Goal: Task Accomplishment & Management: Complete application form

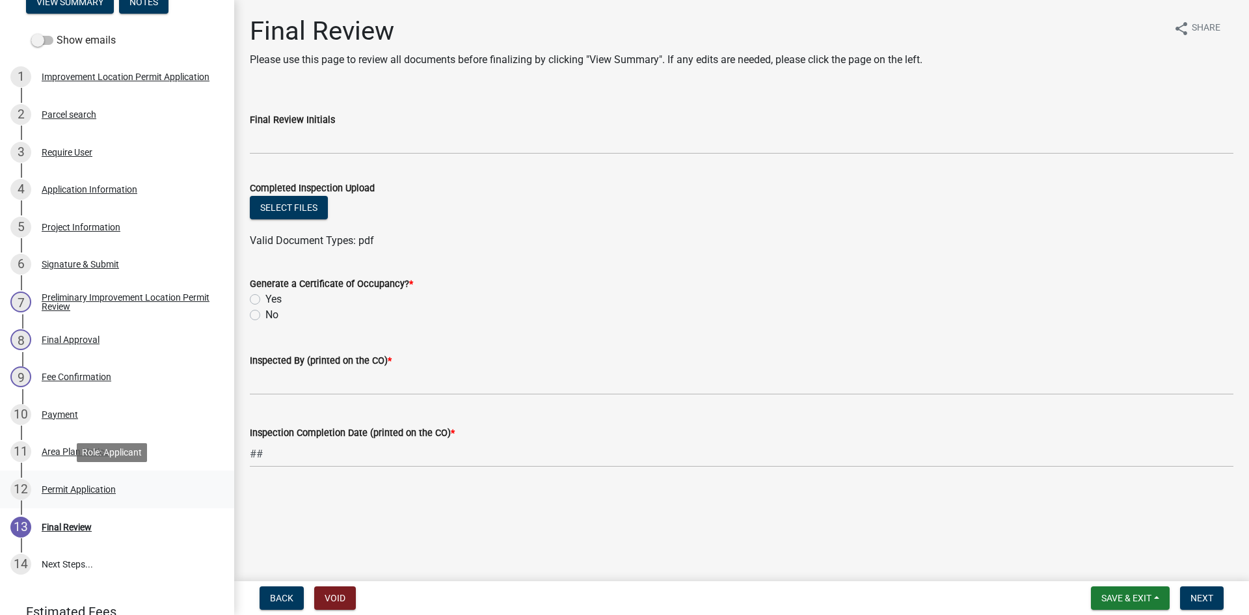
scroll to position [194, 0]
click at [53, 409] on div "Payment" at bounding box center [60, 413] width 36 height 9
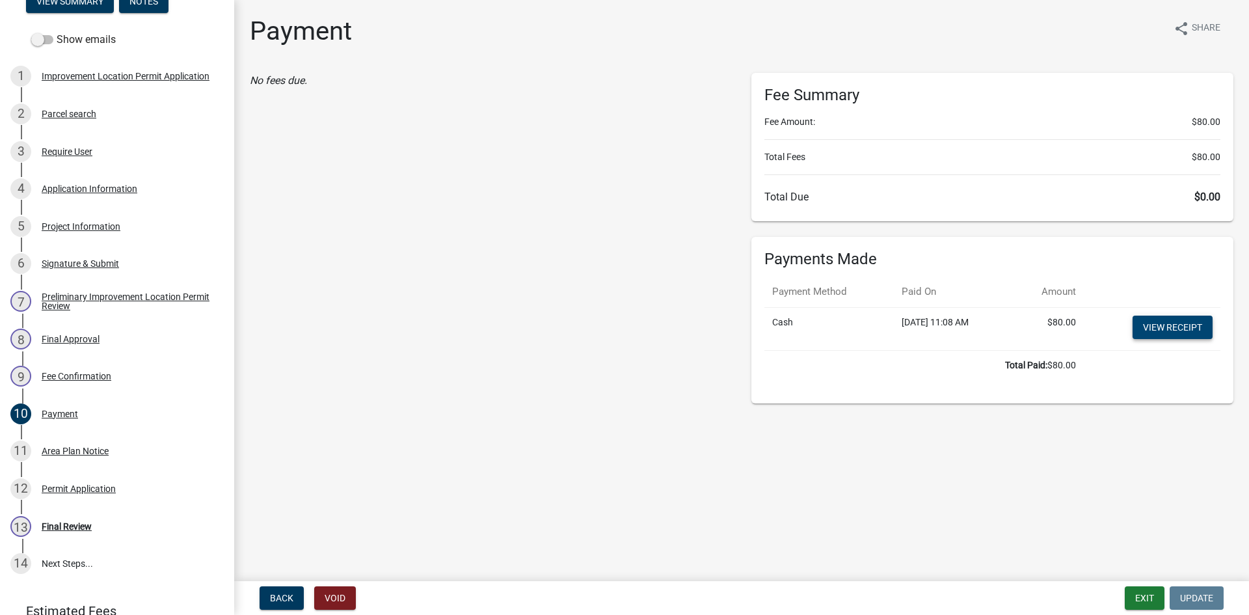
click at [1151, 323] on link "View receipt" at bounding box center [1173, 327] width 80 height 23
click at [92, 187] on div "Application Information" at bounding box center [90, 188] width 96 height 9
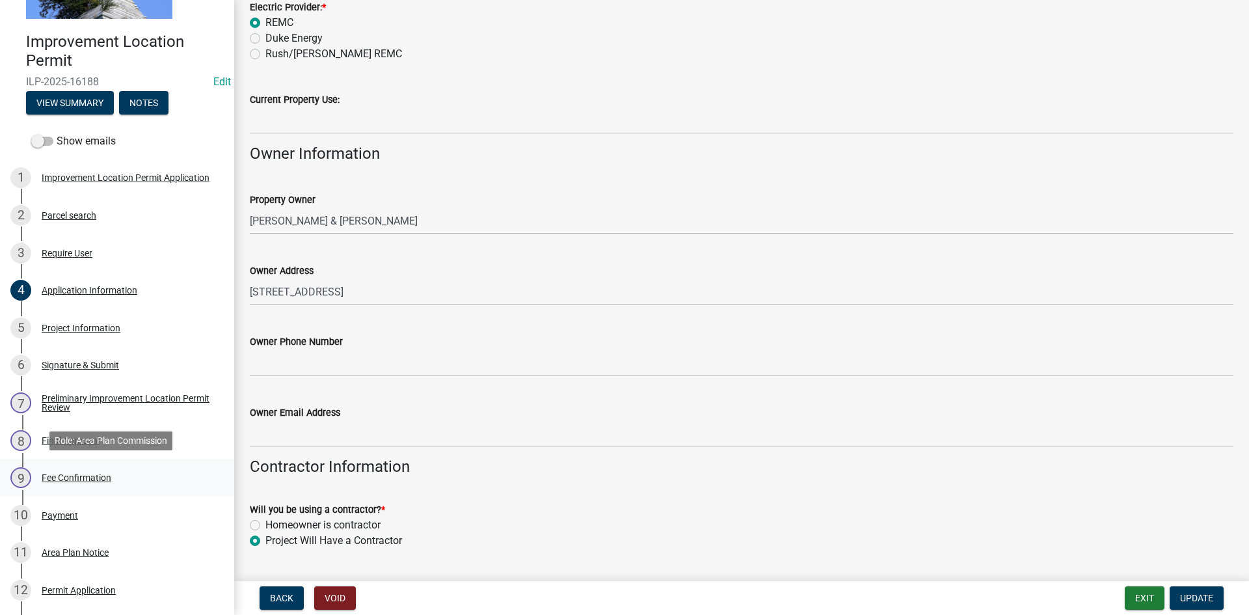
scroll to position [92, 0]
click at [101, 591] on div "Permit Application" at bounding box center [79, 590] width 74 height 9
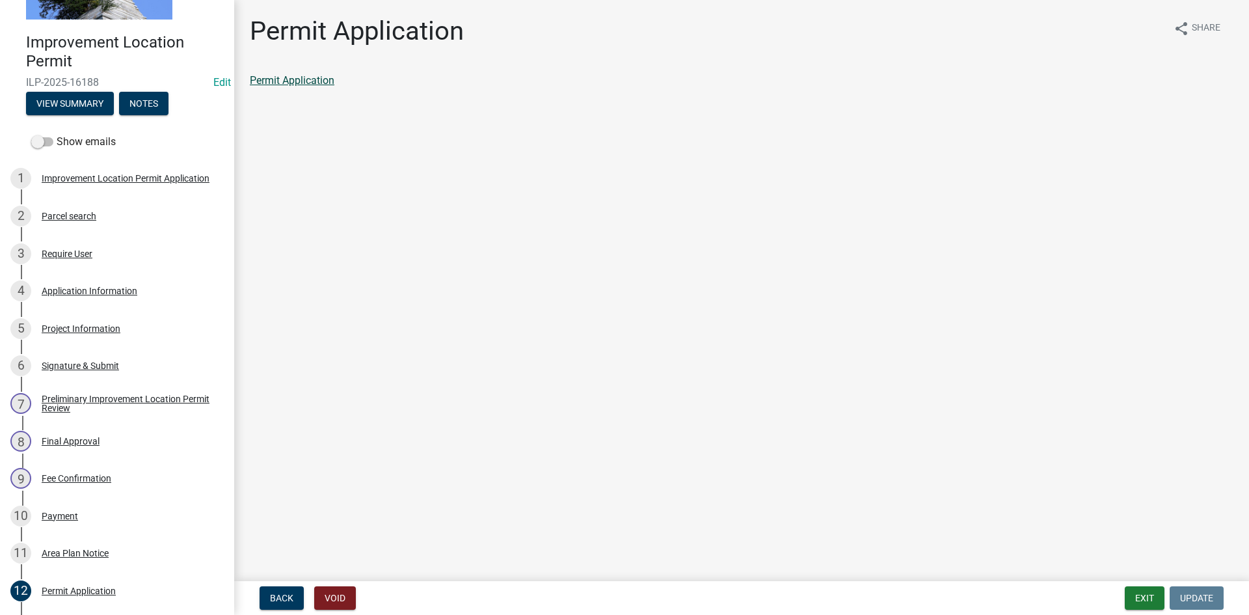
click at [321, 83] on link "Permit Application" at bounding box center [292, 80] width 85 height 12
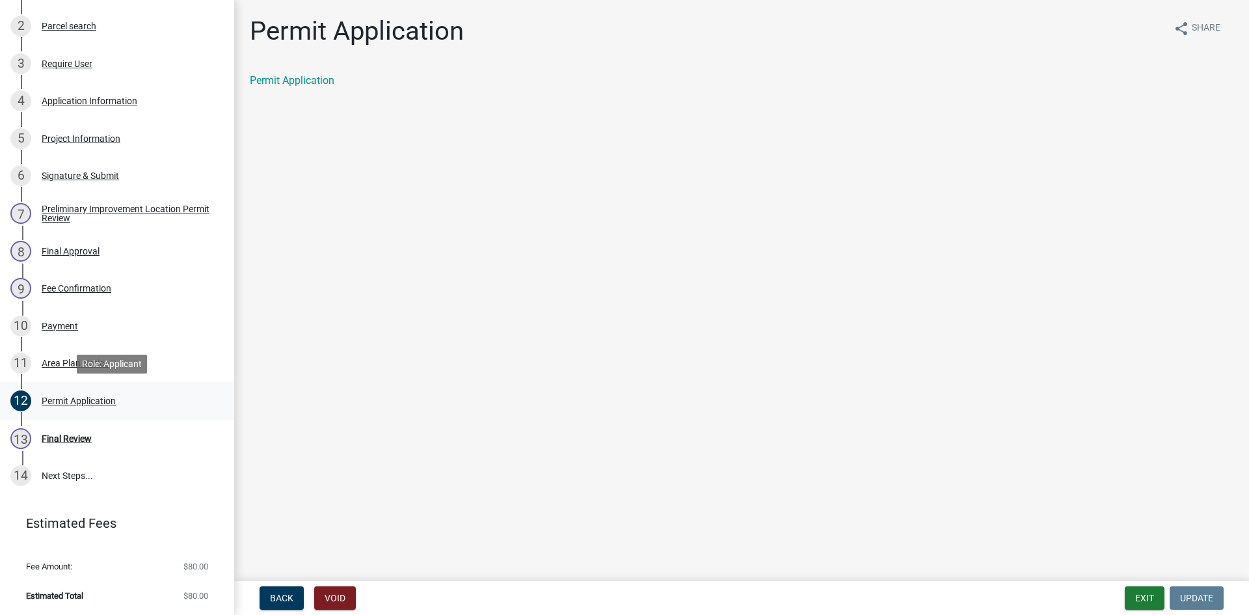
scroll to position [282, 0]
click at [75, 327] on div "Payment" at bounding box center [60, 325] width 36 height 9
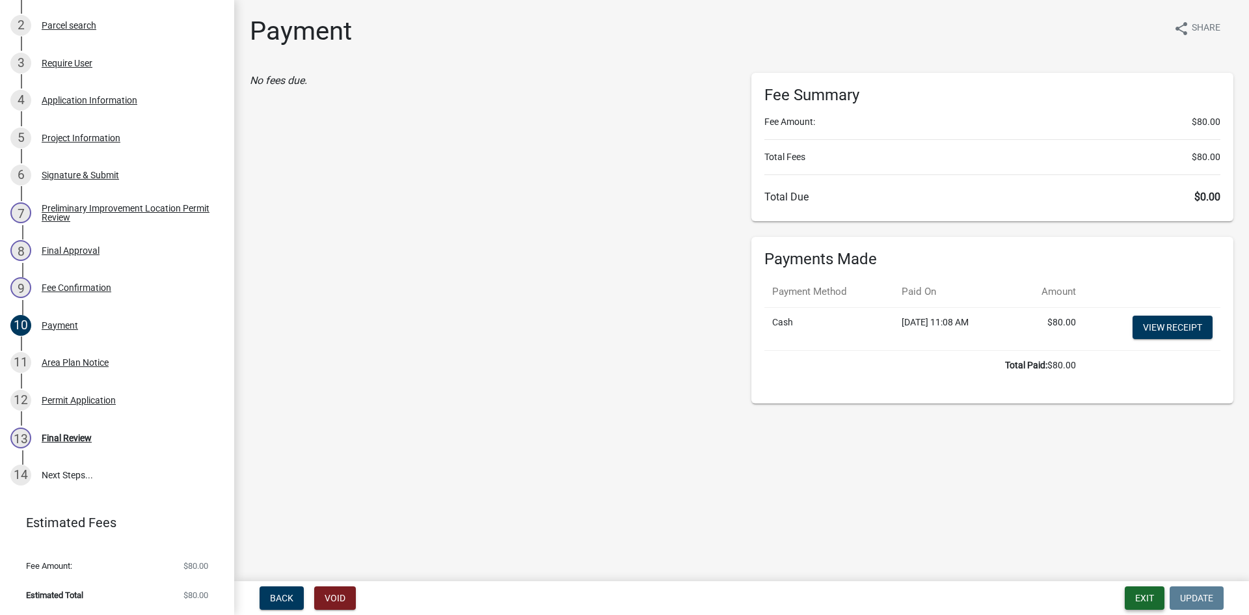
click at [1148, 593] on button "Exit" at bounding box center [1145, 597] width 40 height 23
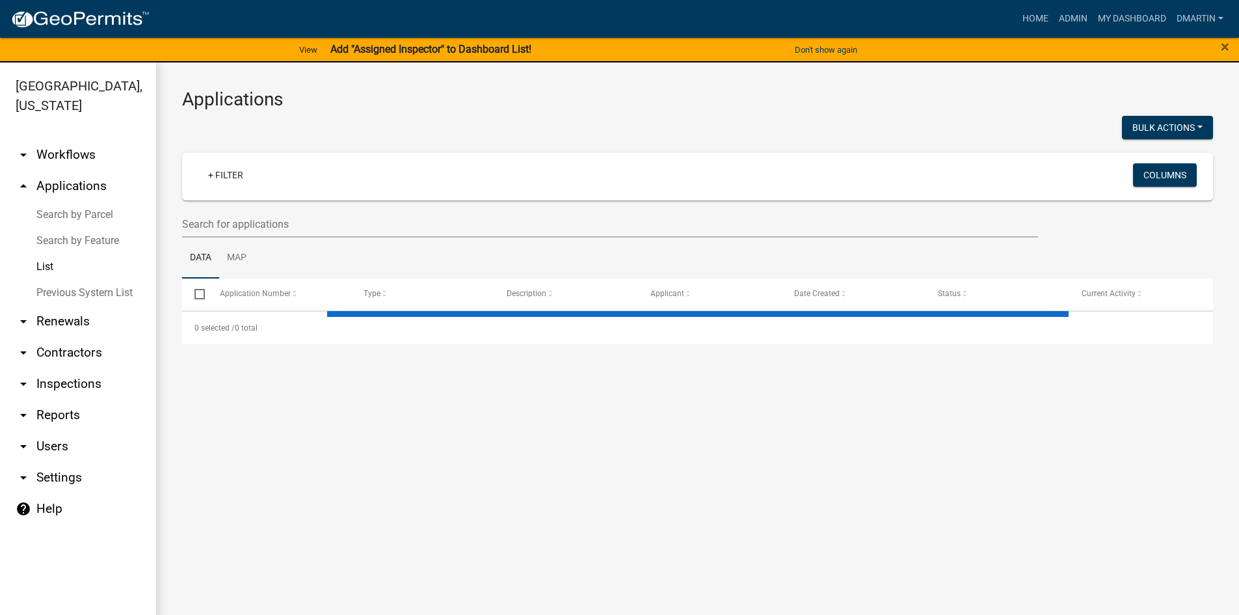
select select "3: 100"
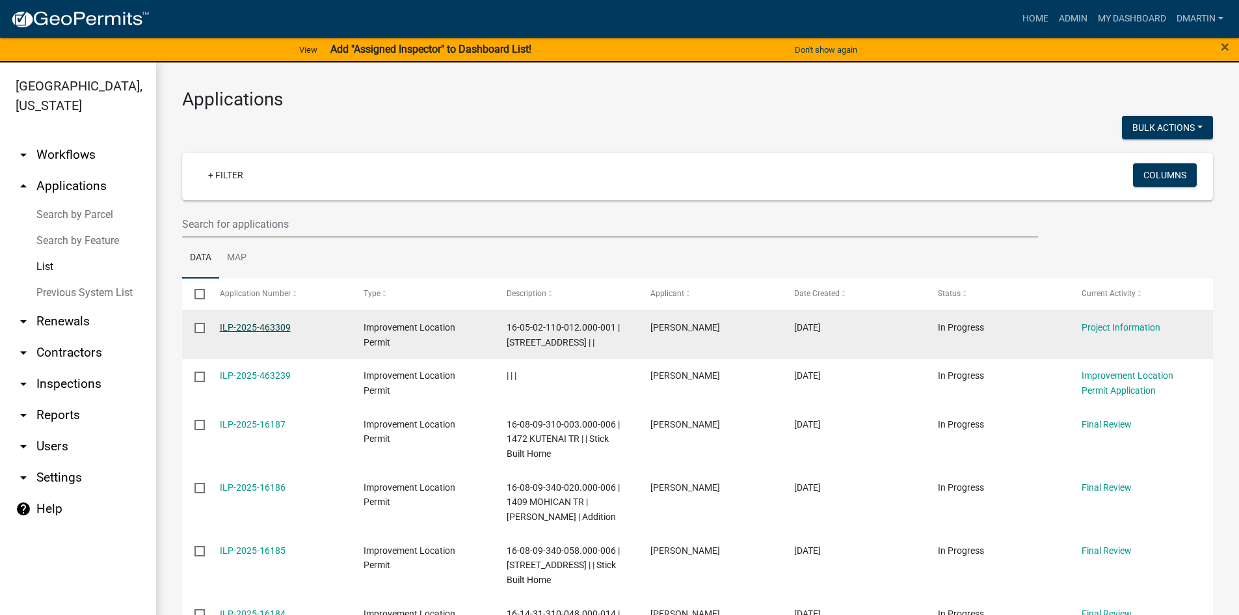
click at [264, 325] on link "ILP-2025-463309" at bounding box center [255, 327] width 71 height 10
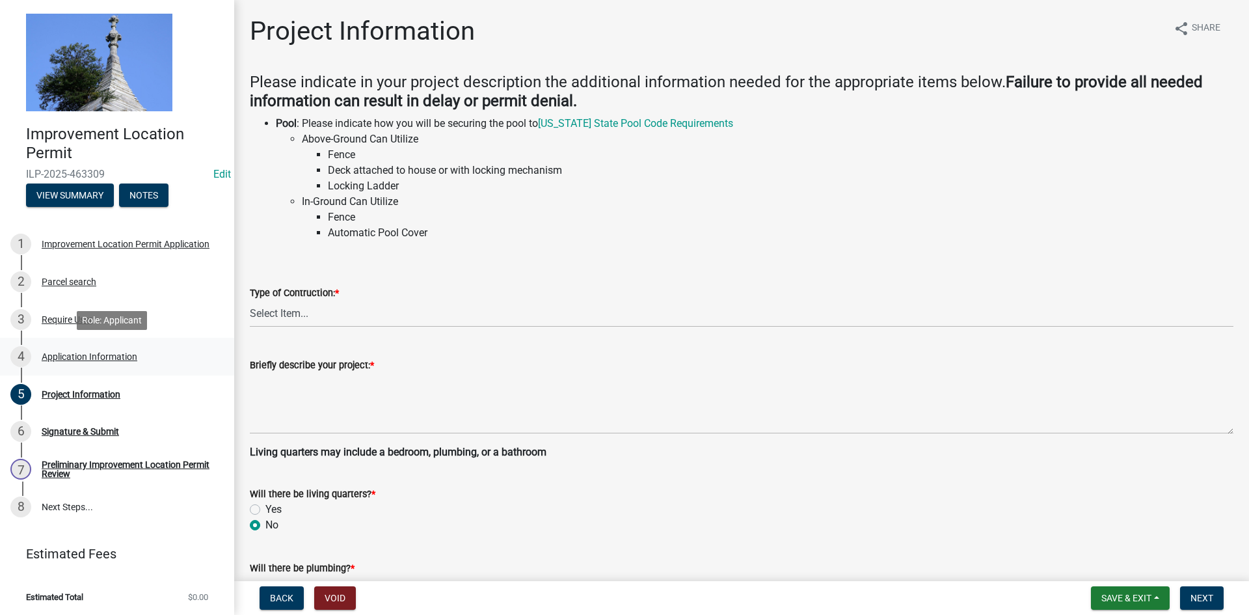
click at [74, 356] on div "Application Information" at bounding box center [90, 356] width 96 height 9
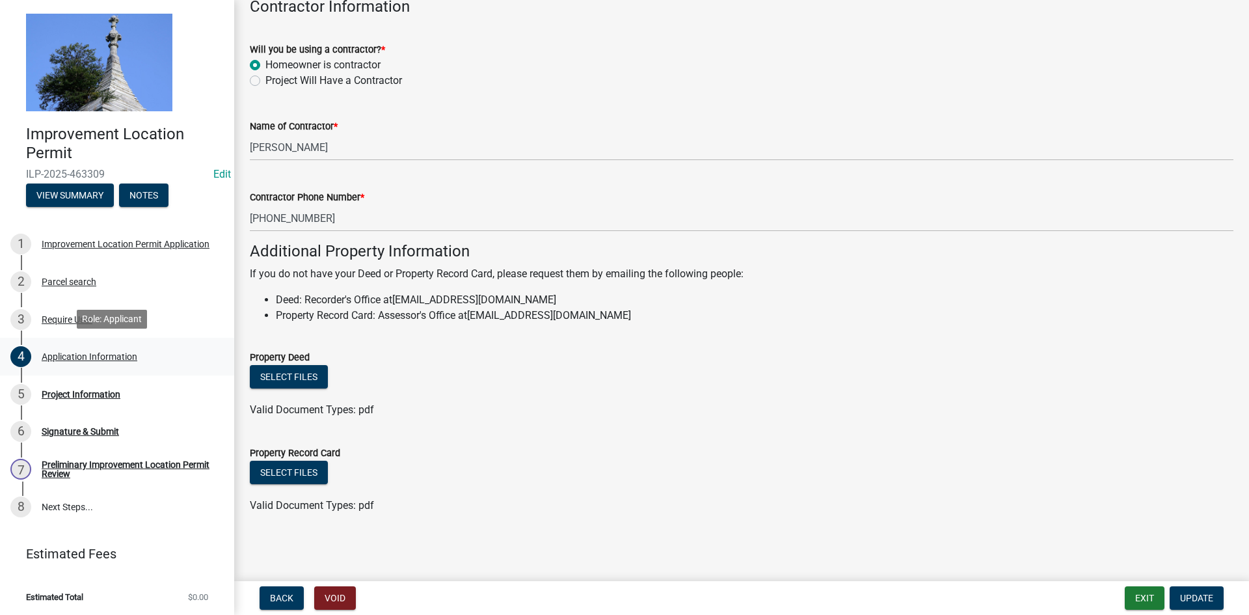
scroll to position [2, 0]
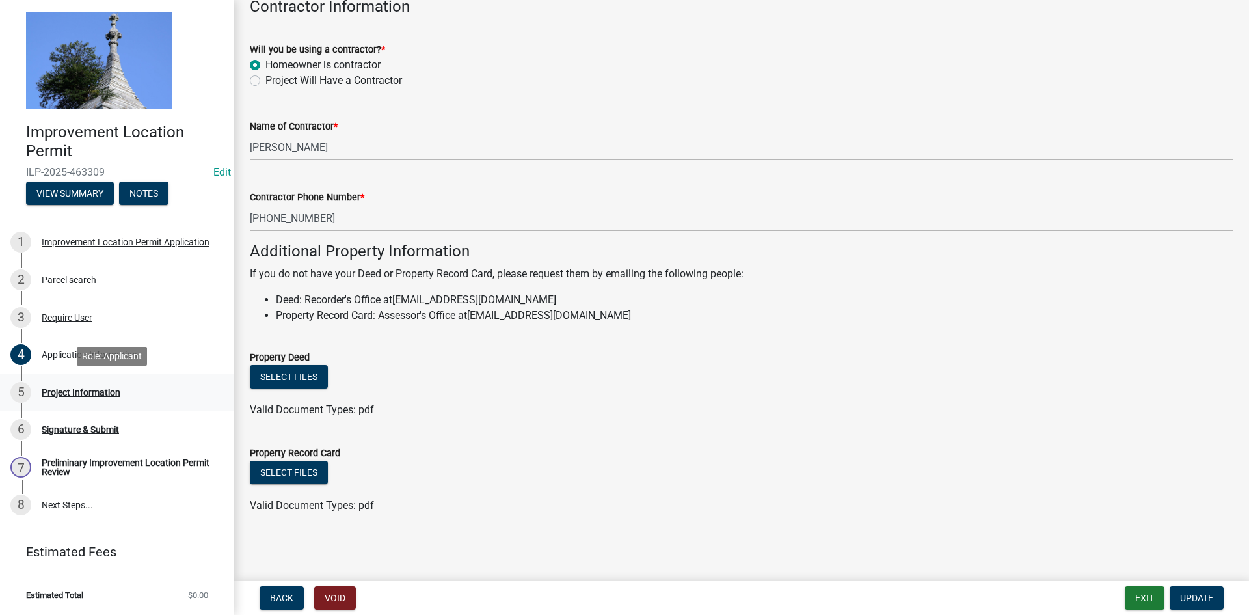
click at [77, 390] on div "Project Information" at bounding box center [81, 392] width 79 height 9
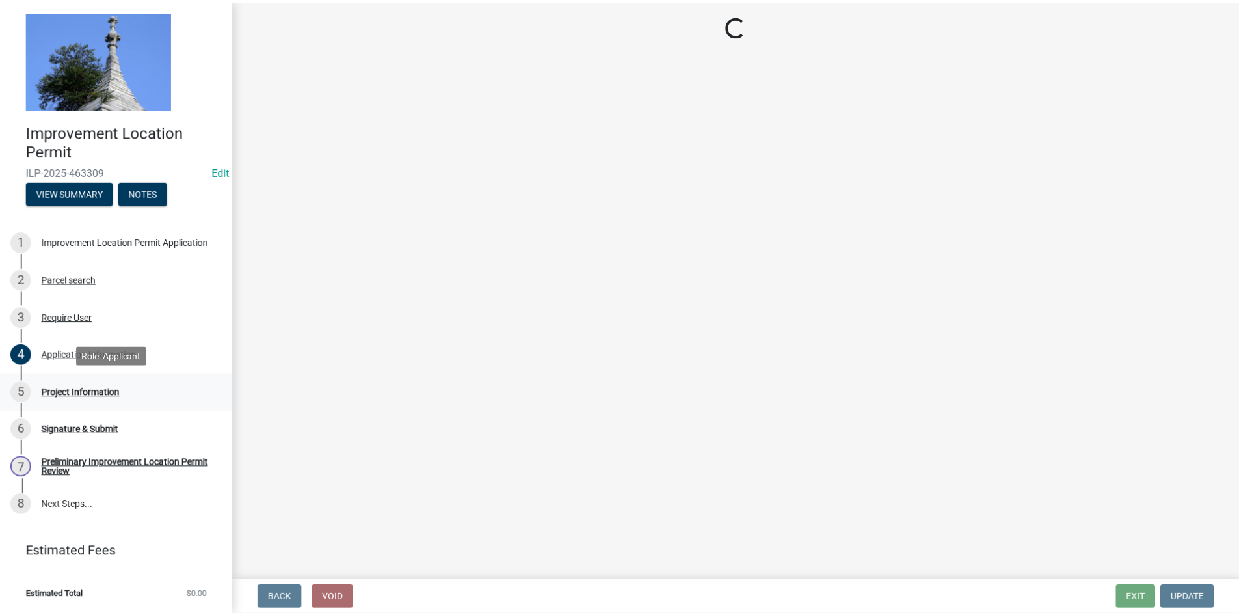
scroll to position [0, 0]
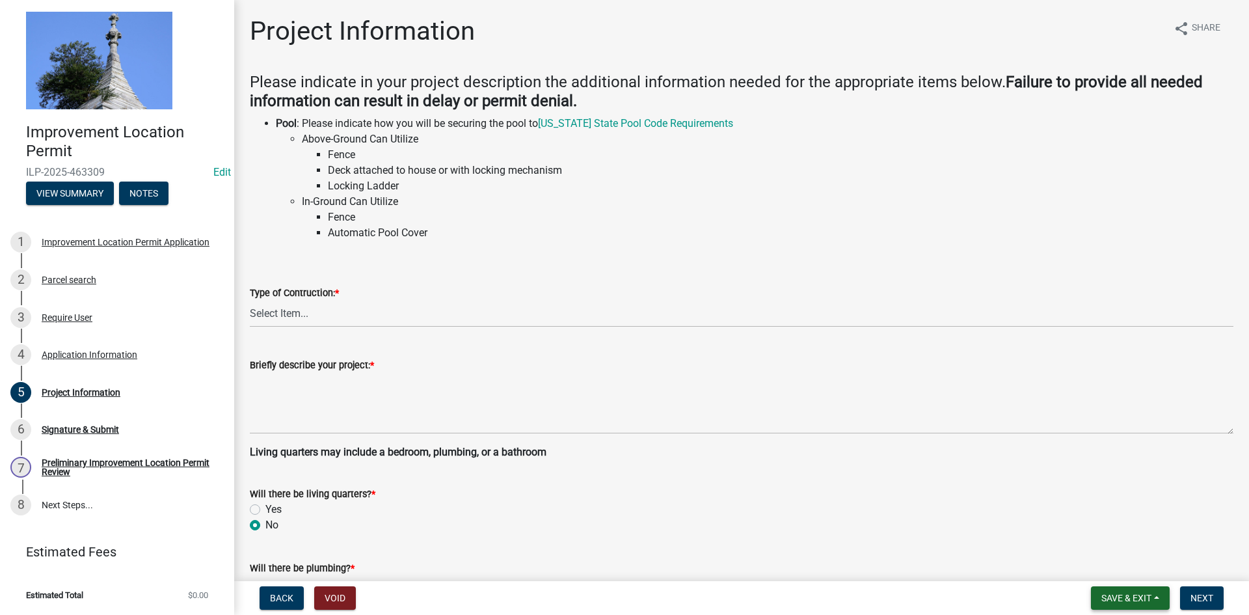
click at [1129, 593] on span "Save & Exit" at bounding box center [1126, 598] width 50 height 10
click at [1116, 554] on button "Save & Exit" at bounding box center [1118, 563] width 104 height 31
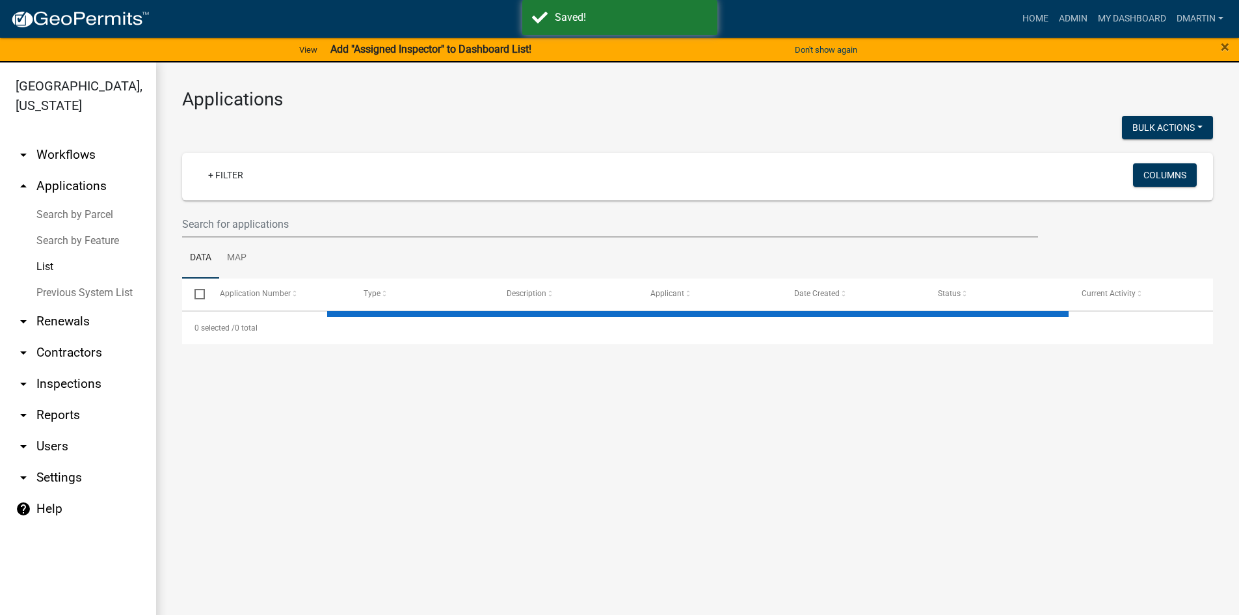
select select "3: 100"
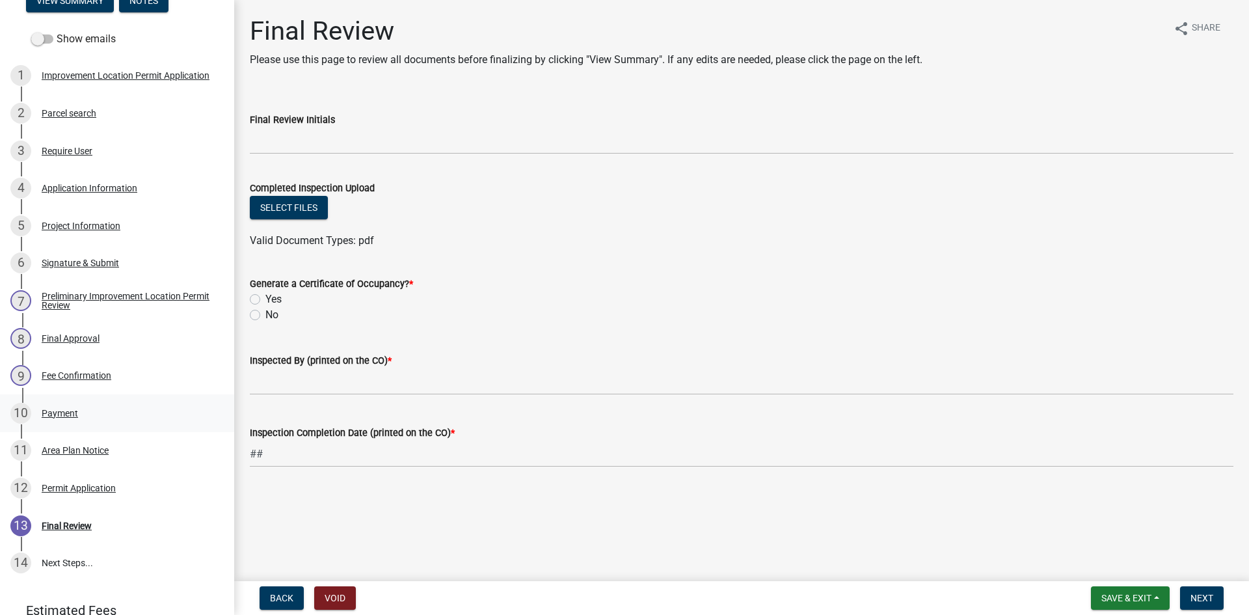
scroll to position [195, 0]
click at [66, 412] on div "Payment" at bounding box center [60, 412] width 36 height 9
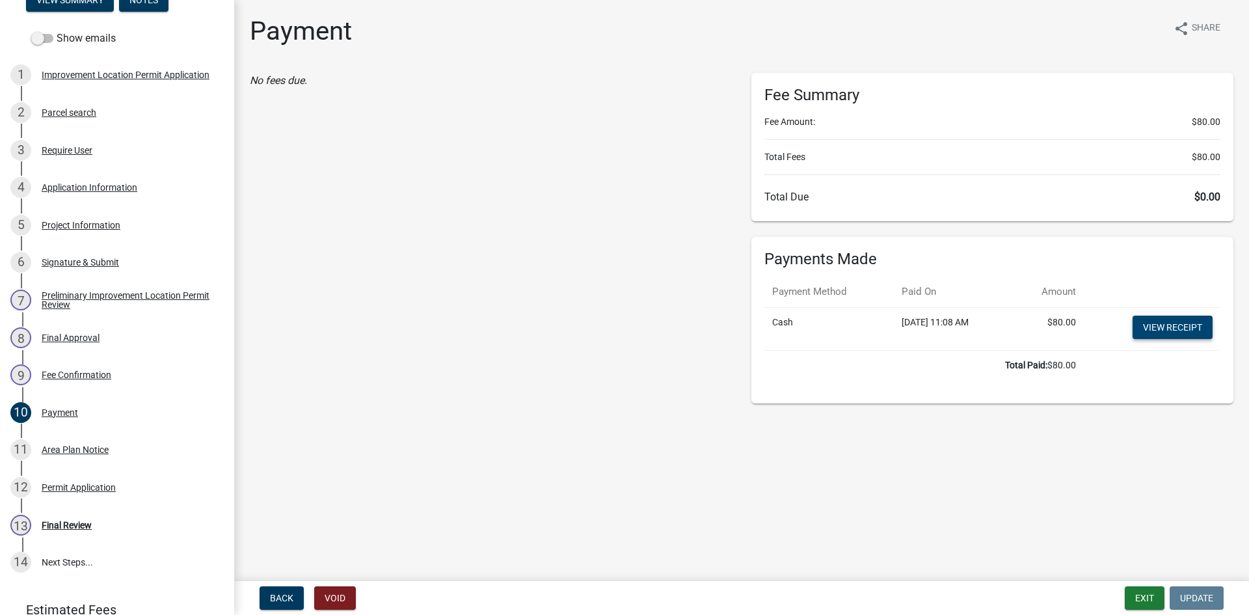
click at [1159, 324] on link "View receipt" at bounding box center [1173, 327] width 80 height 23
click at [1161, 328] on link "View receipt" at bounding box center [1173, 327] width 80 height 23
click at [65, 185] on div "Application Information" at bounding box center [90, 187] width 96 height 9
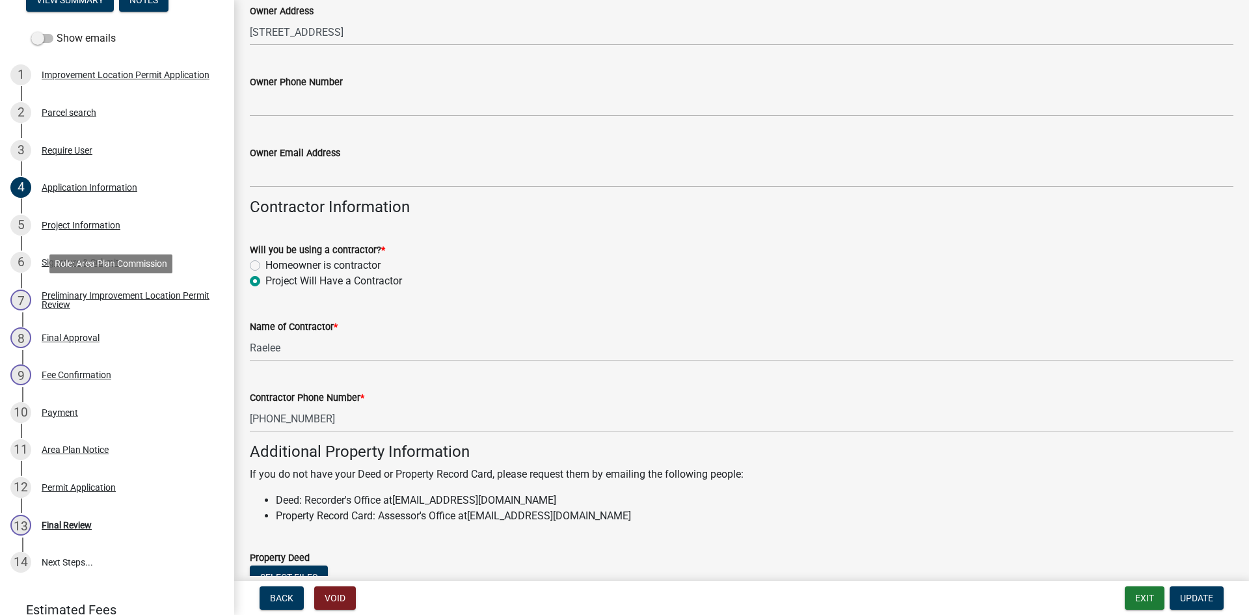
scroll to position [520, 0]
click at [92, 226] on div "Project Information" at bounding box center [81, 225] width 79 height 9
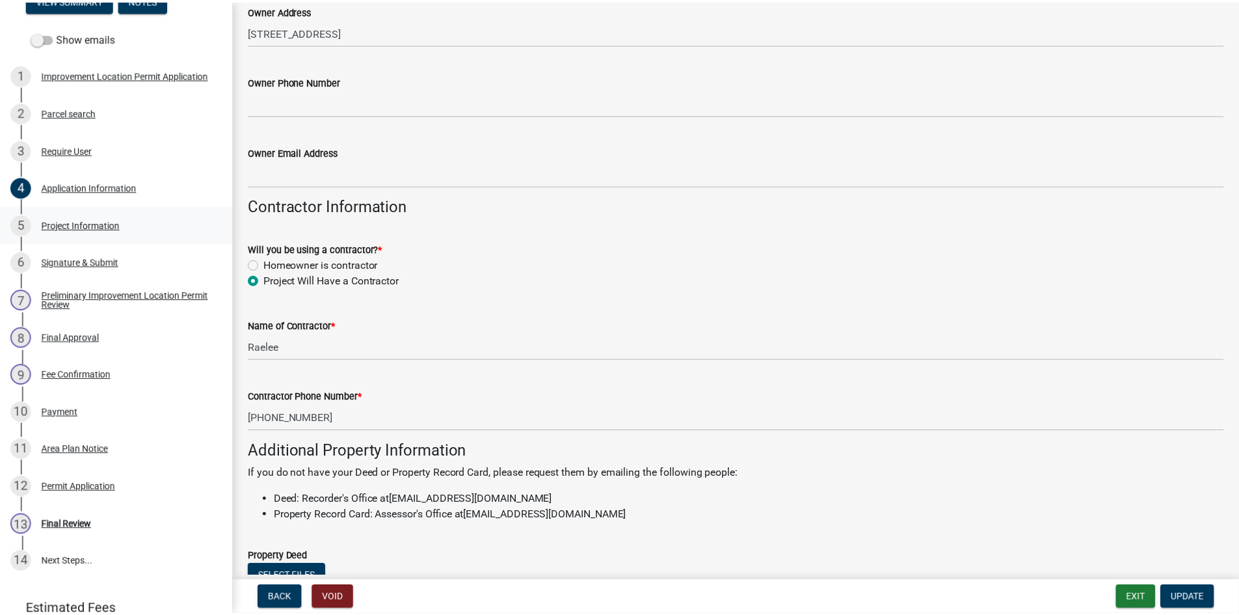
scroll to position [0, 0]
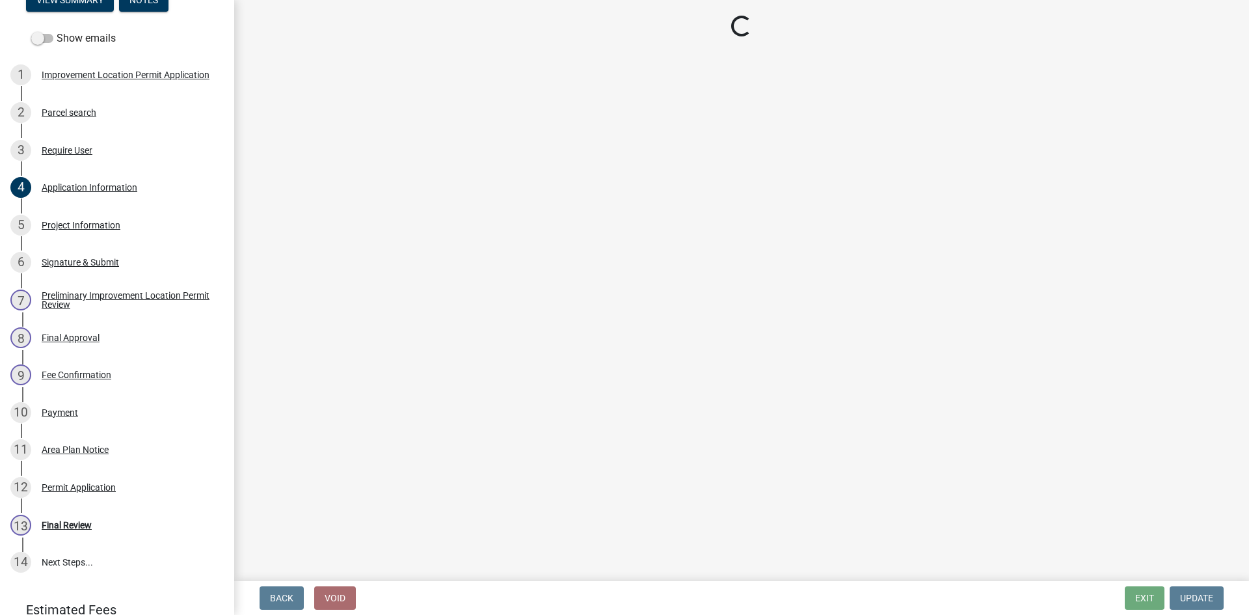
select select "008e0002-c45a-4ae1-bd2d-69df4c5fbaca"
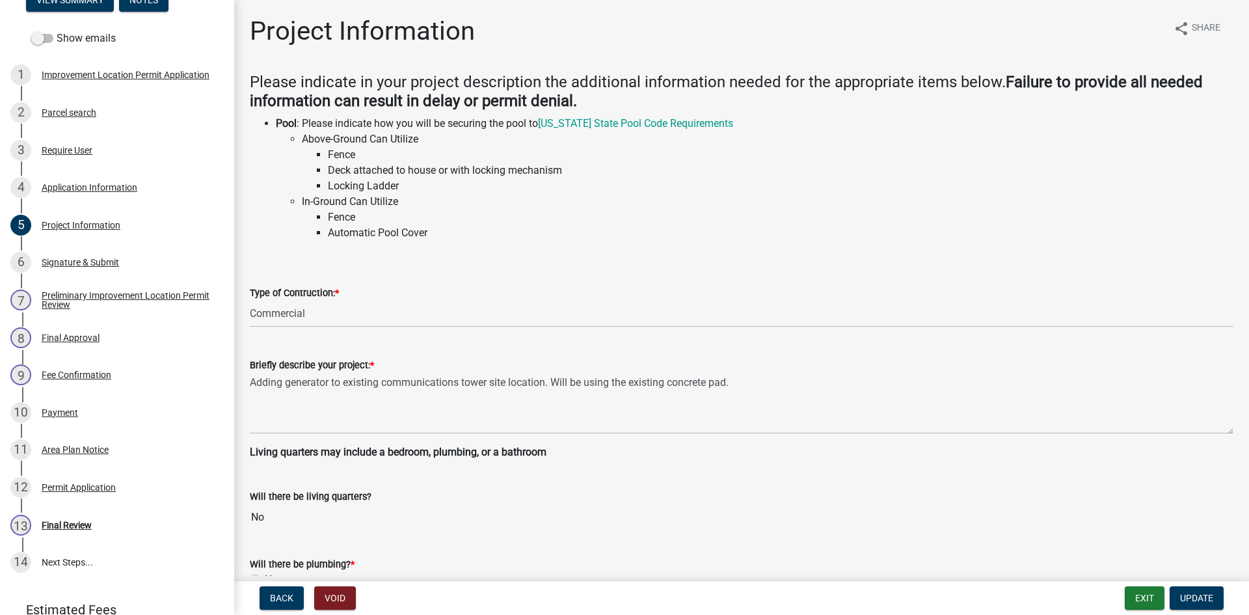
click at [306, 295] on label "Type of Contruction: *" at bounding box center [294, 293] width 89 height 9
click at [306, 301] on select "Select Item... Addition Attached Garage Boat Dock Cell Tower/Co-Locate Commerci…" at bounding box center [742, 314] width 984 height 27
click at [290, 316] on select "Select Item... Addition Attached Garage Boat Dock Cell Tower/Co-Locate Commerci…" at bounding box center [742, 314] width 984 height 27
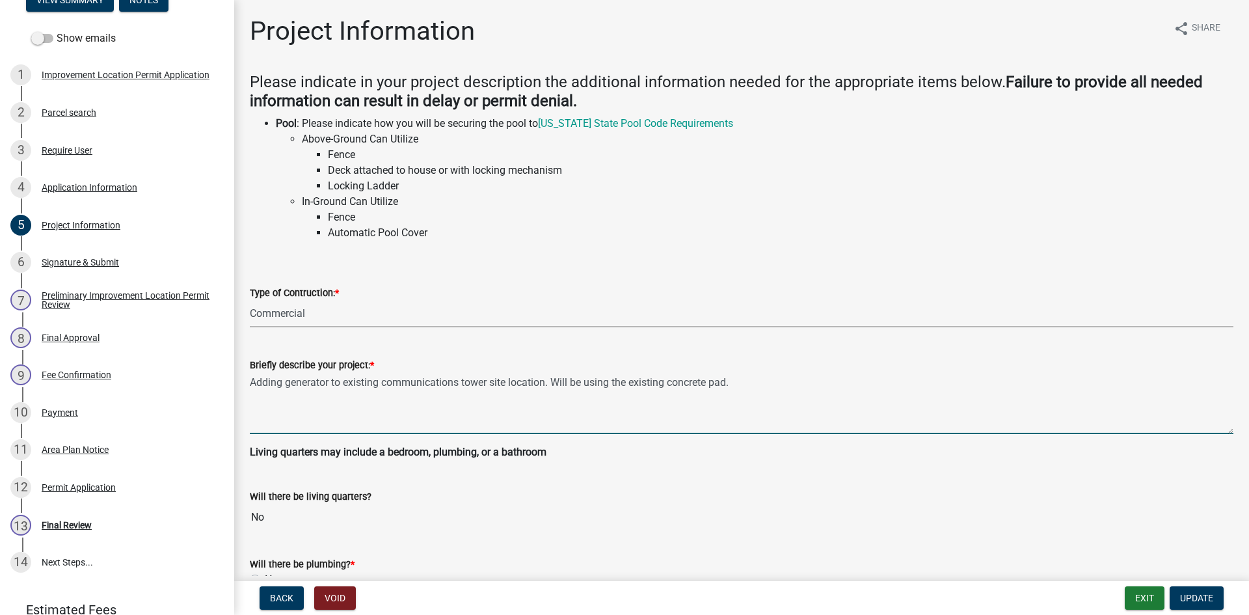
click at [917, 376] on textarea "Adding generator to existing communications tower site location. Will be using …" at bounding box center [742, 403] width 984 height 61
click at [1146, 597] on button "Exit" at bounding box center [1145, 597] width 40 height 23
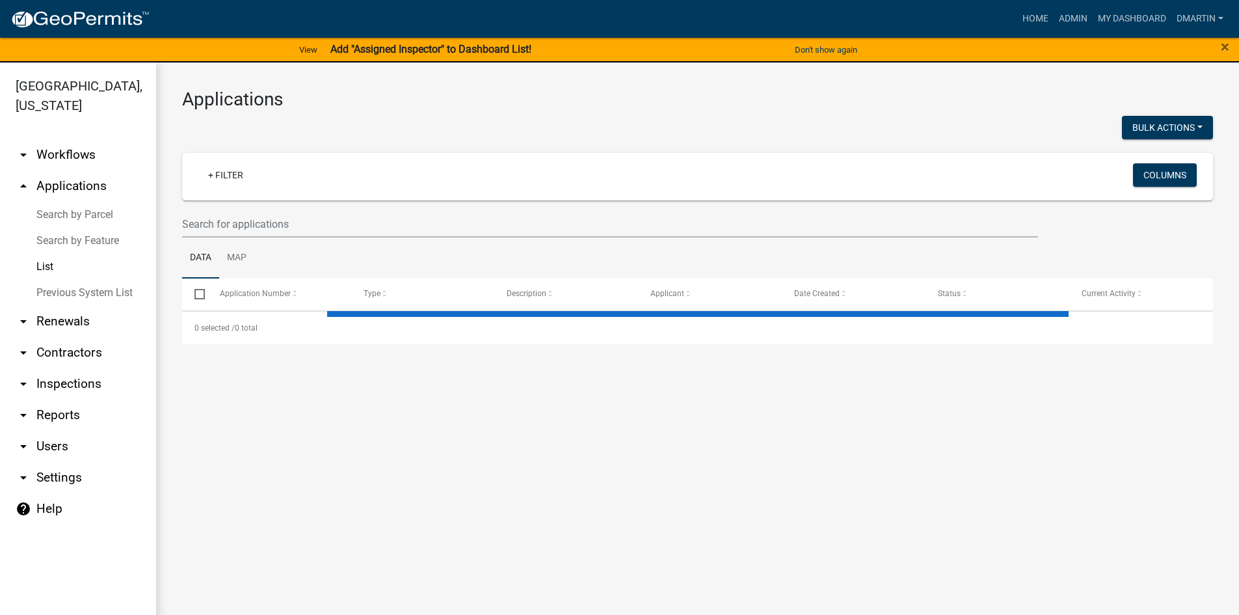
select select "3: 100"
